Goal: Information Seeking & Learning: Learn about a topic

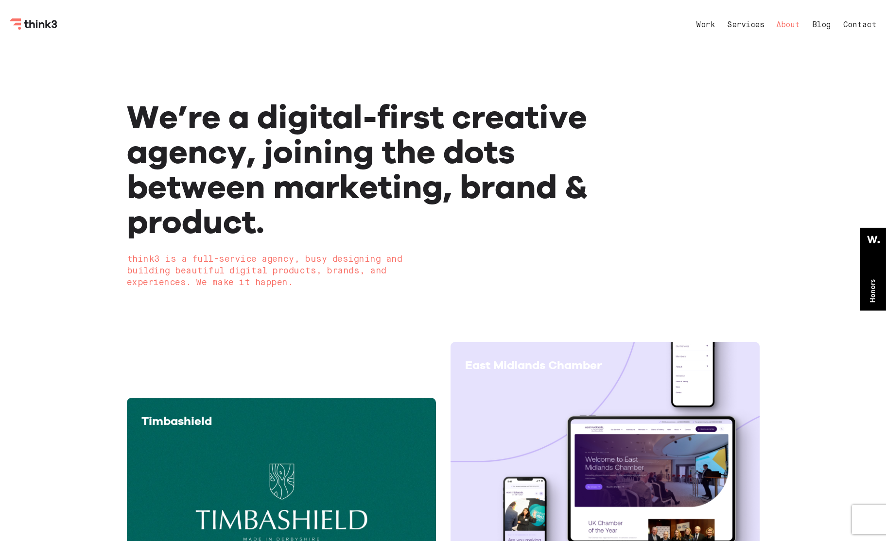
click at [785, 26] on link "About" at bounding box center [788, 25] width 24 height 8
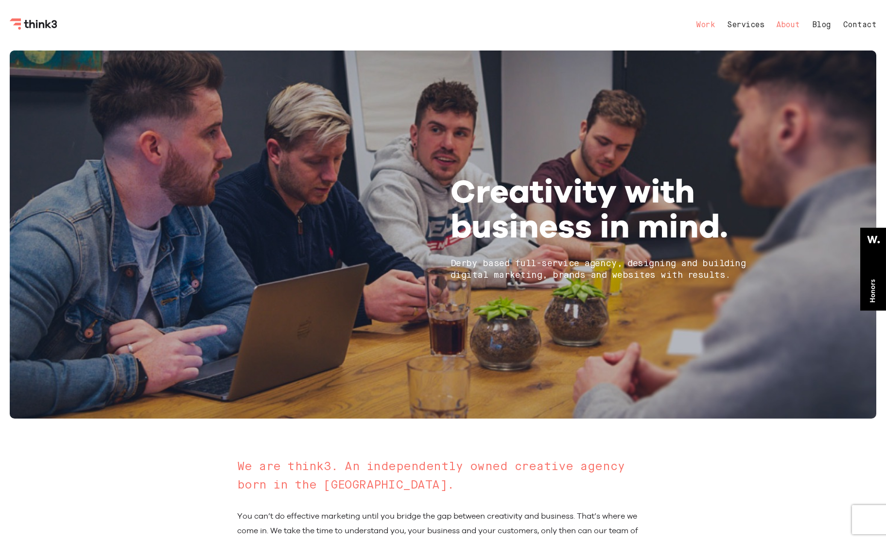
click at [700, 21] on link "Work" at bounding box center [705, 25] width 19 height 8
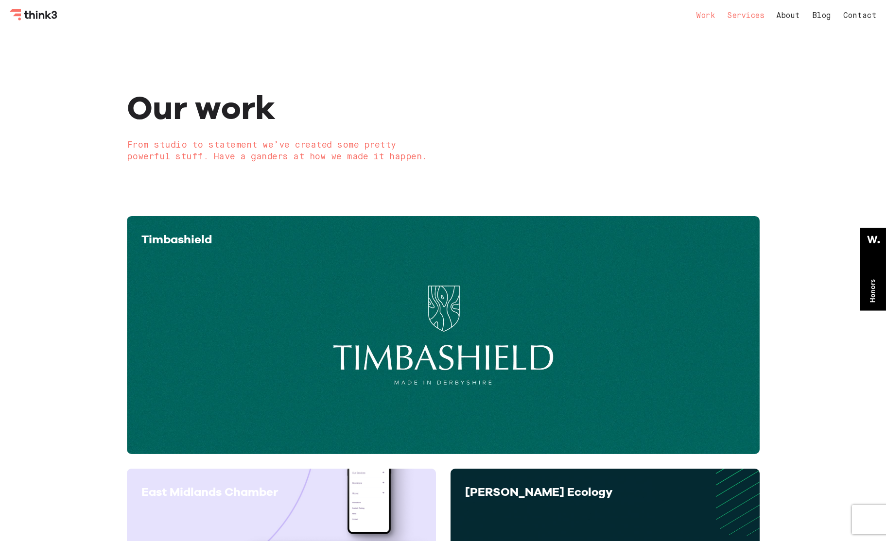
click at [748, 18] on link "Services" at bounding box center [745, 16] width 37 height 8
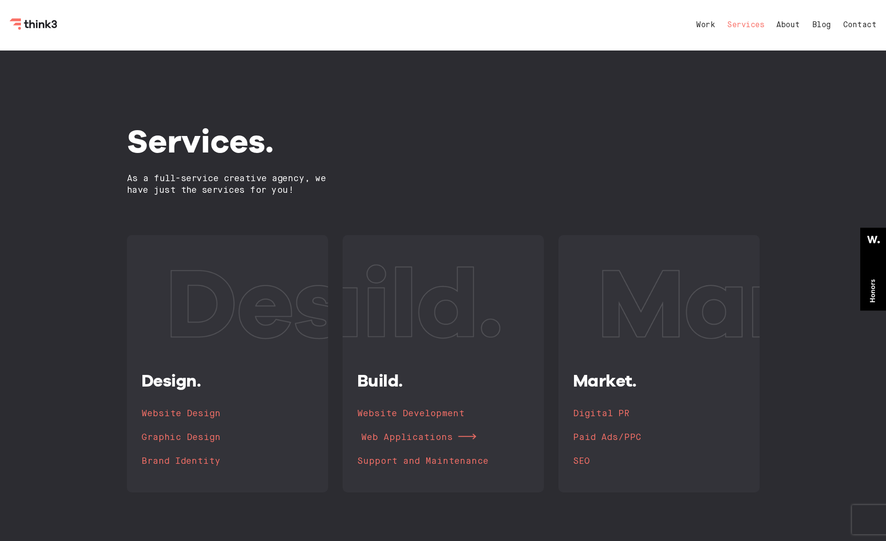
click at [381, 436] on h4 "Web Applications" at bounding box center [407, 438] width 92 height 14
